Goal: Information Seeking & Learning: Compare options

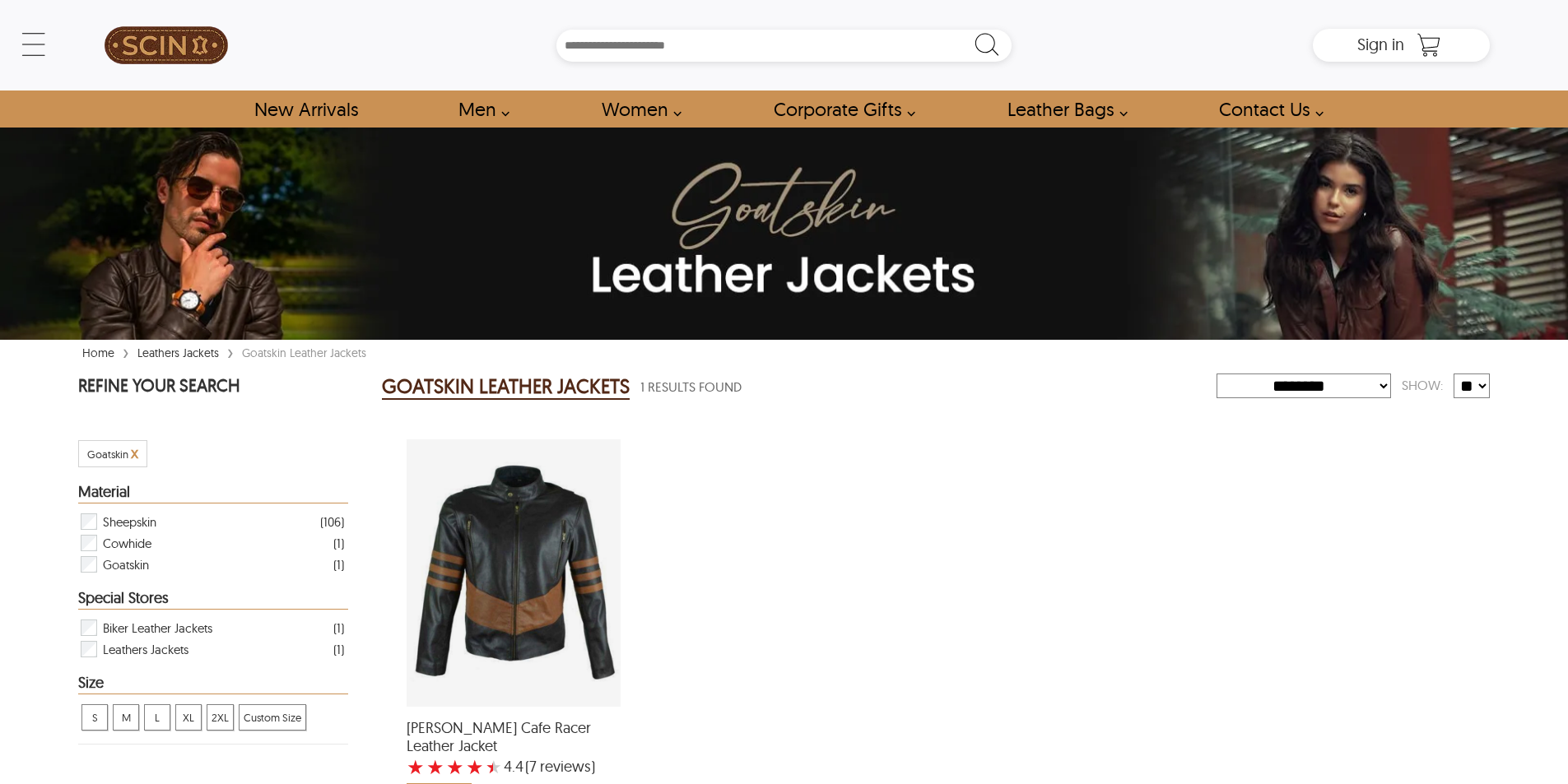
select select "********"
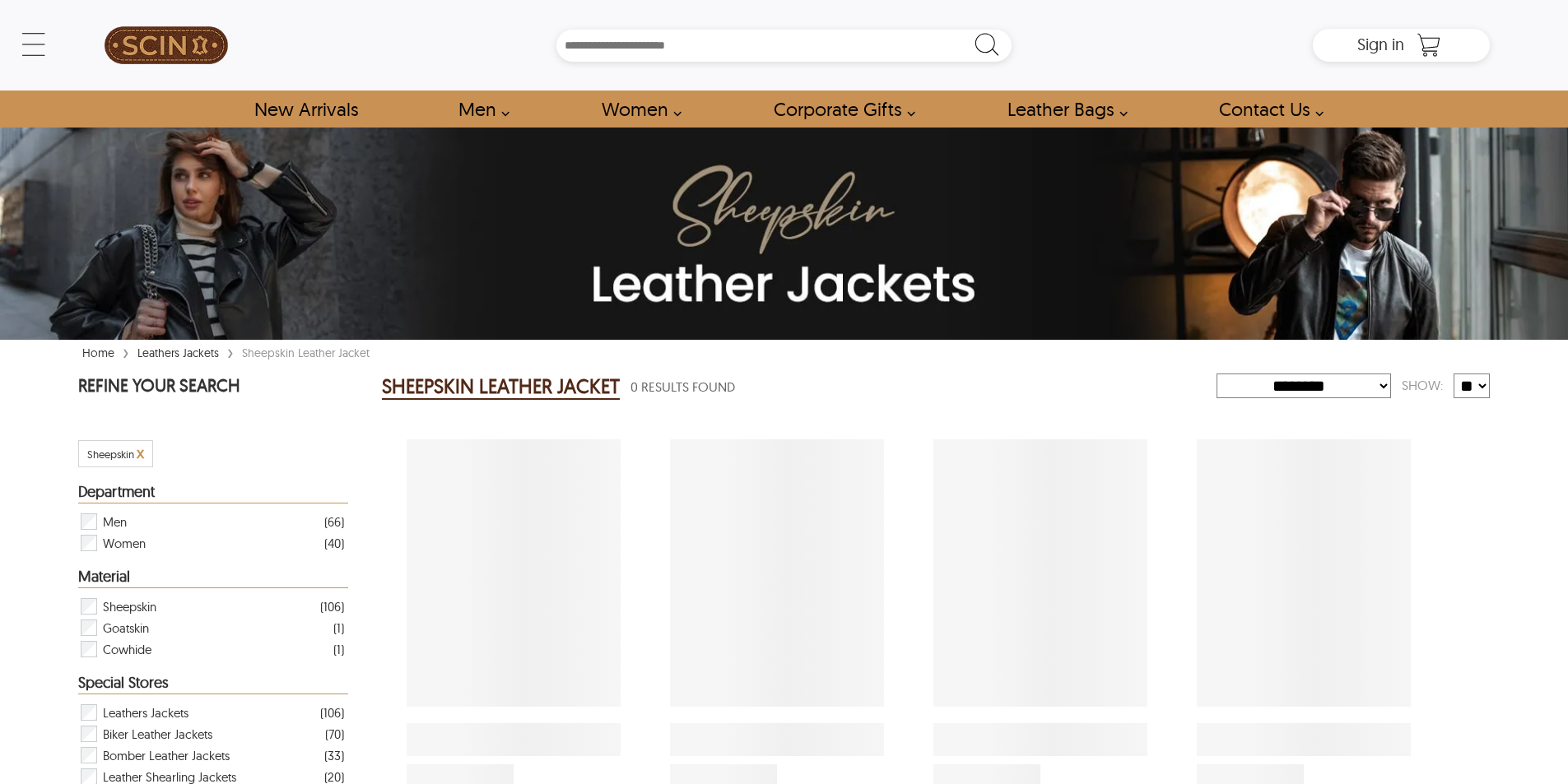
select select "********"
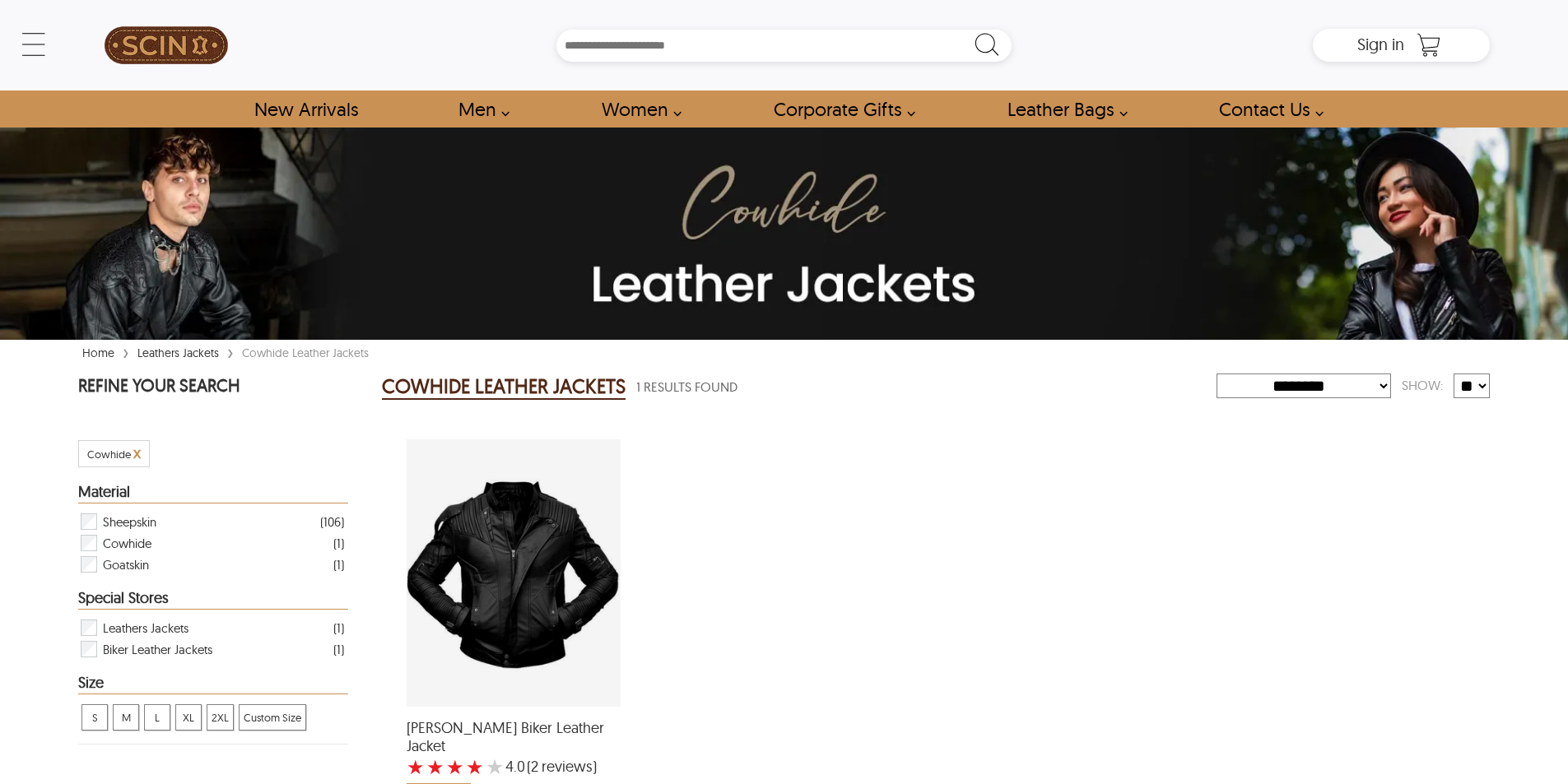
select select "********"
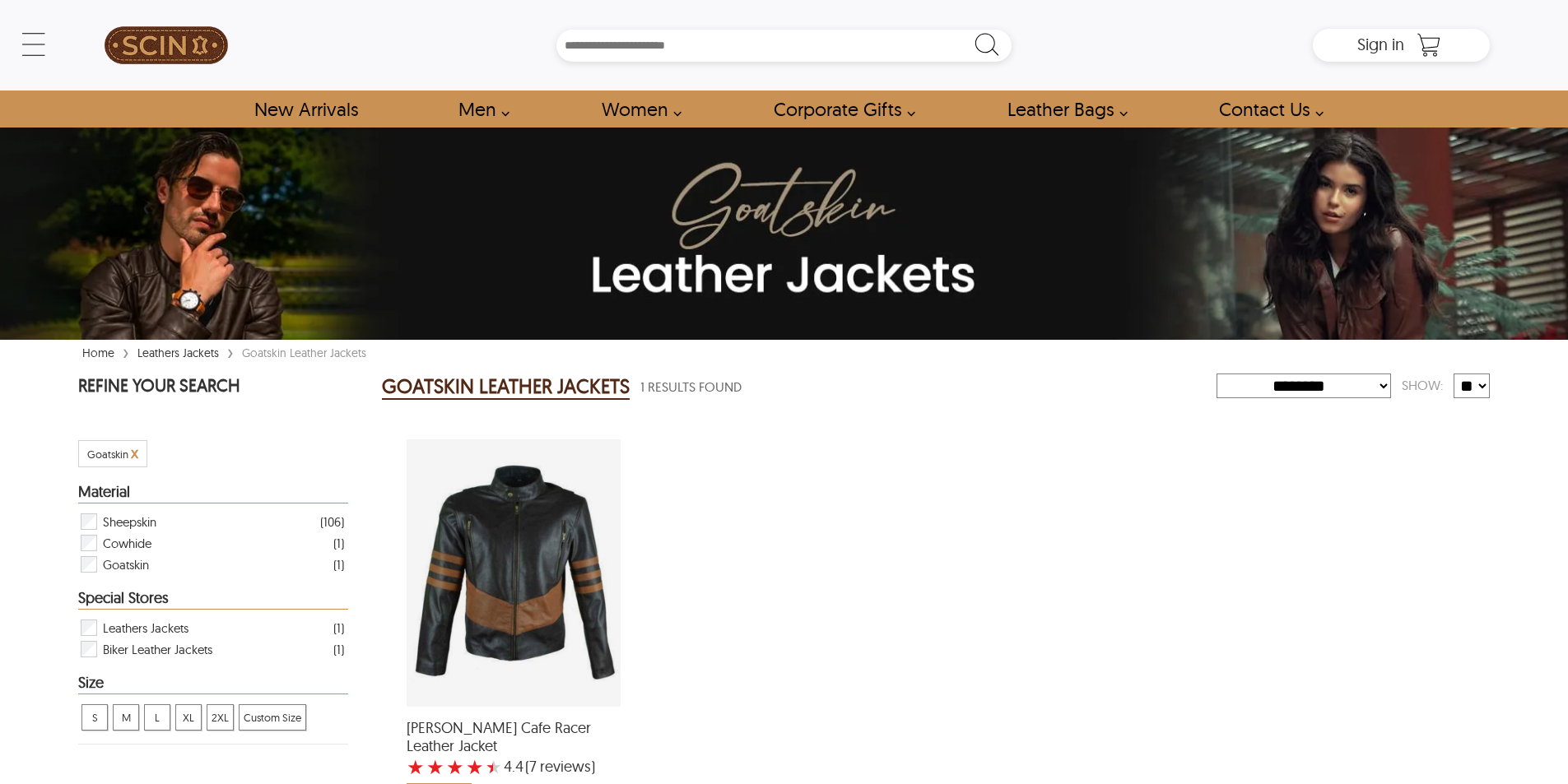
select select "********"
